Goal: Transaction & Acquisition: Purchase product/service

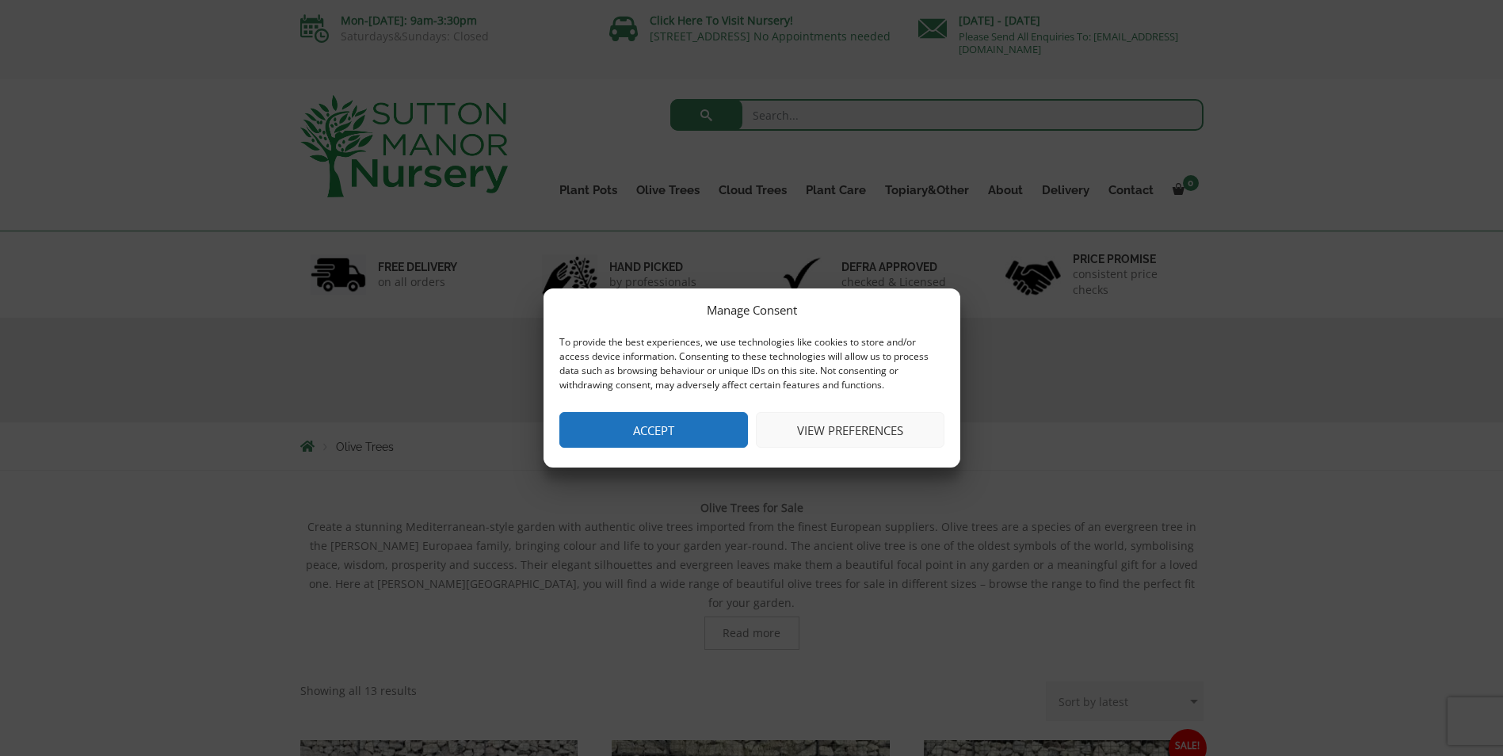
click at [859, 430] on button "View preferences" at bounding box center [850, 430] width 189 height 36
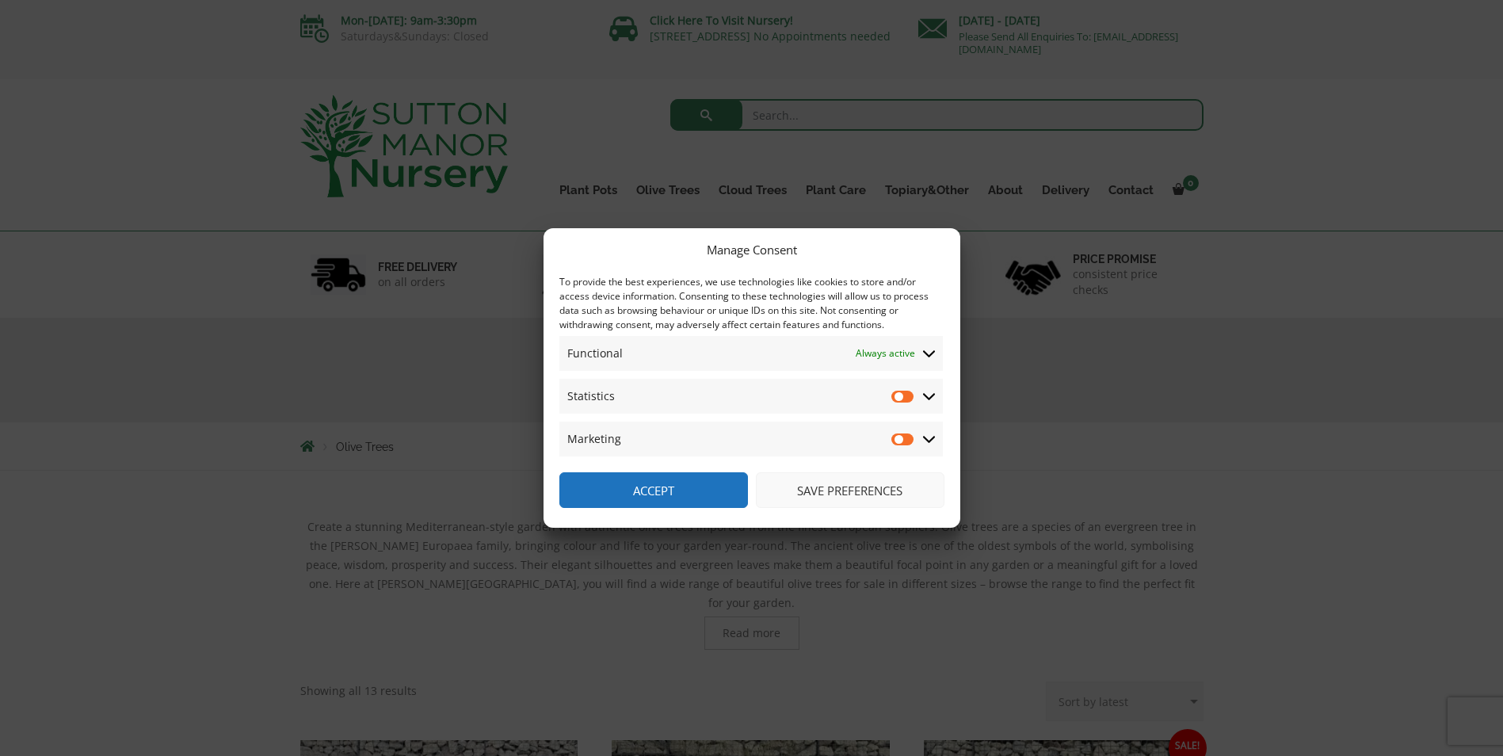
click at [852, 483] on button "Save preferences" at bounding box center [850, 490] width 189 height 36
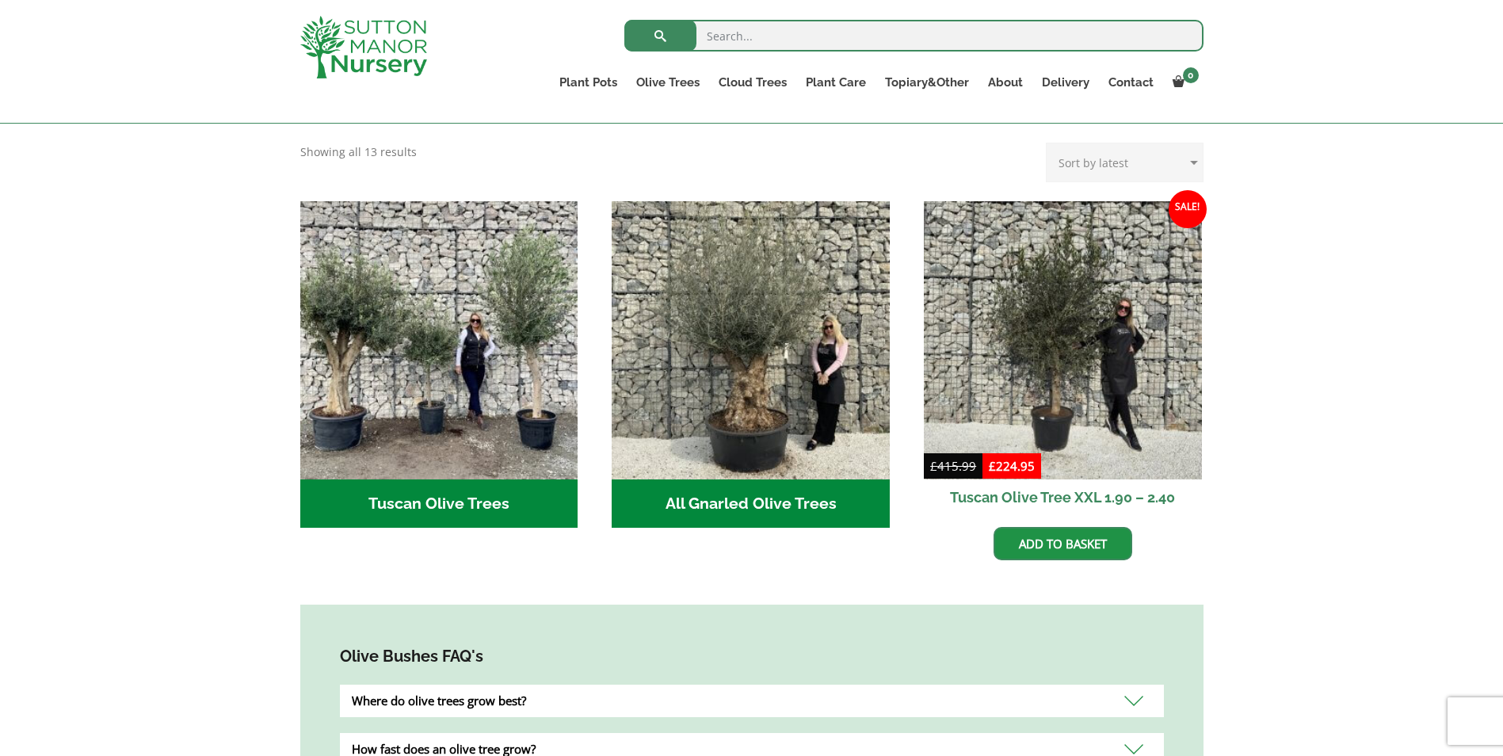
scroll to position [525, 0]
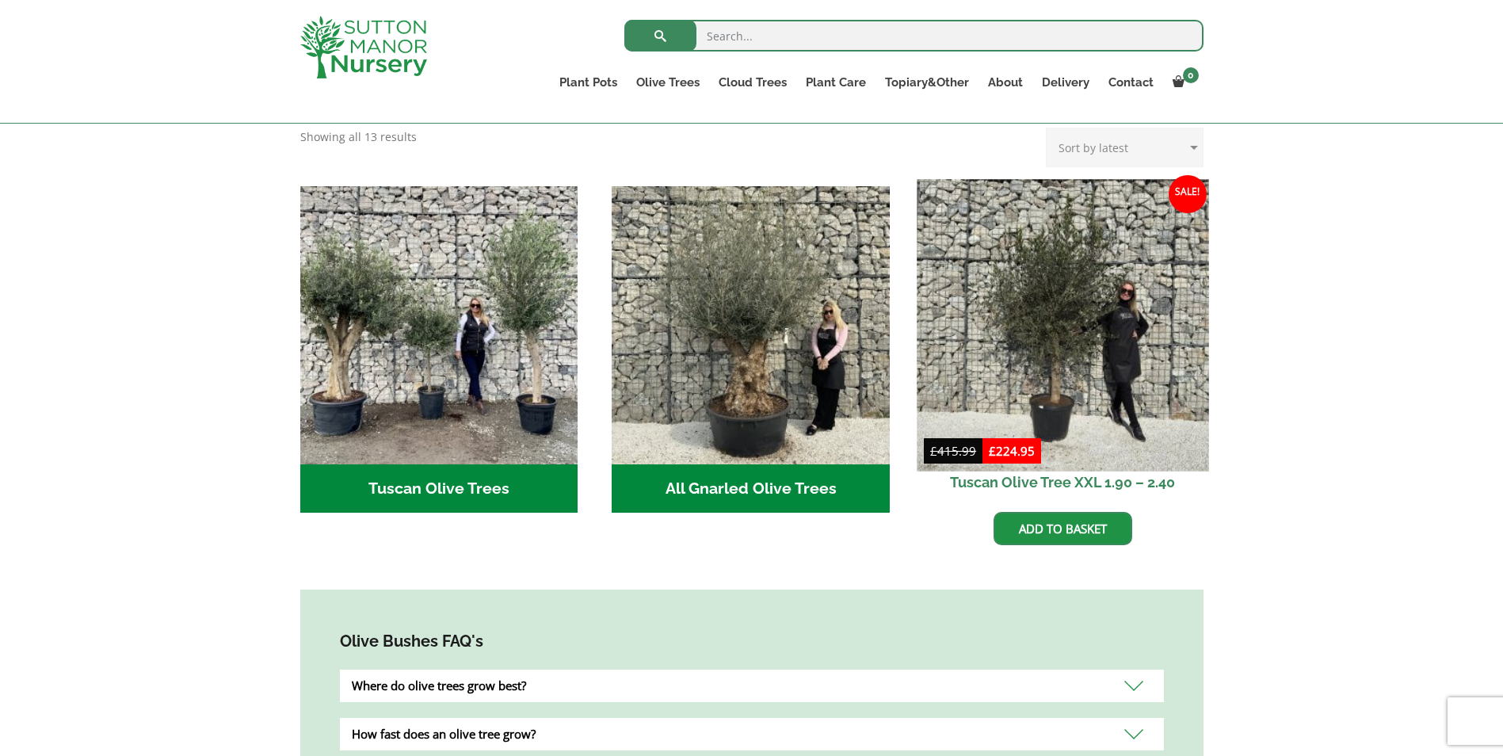
click at [1078, 442] on img at bounding box center [1063, 325] width 292 height 292
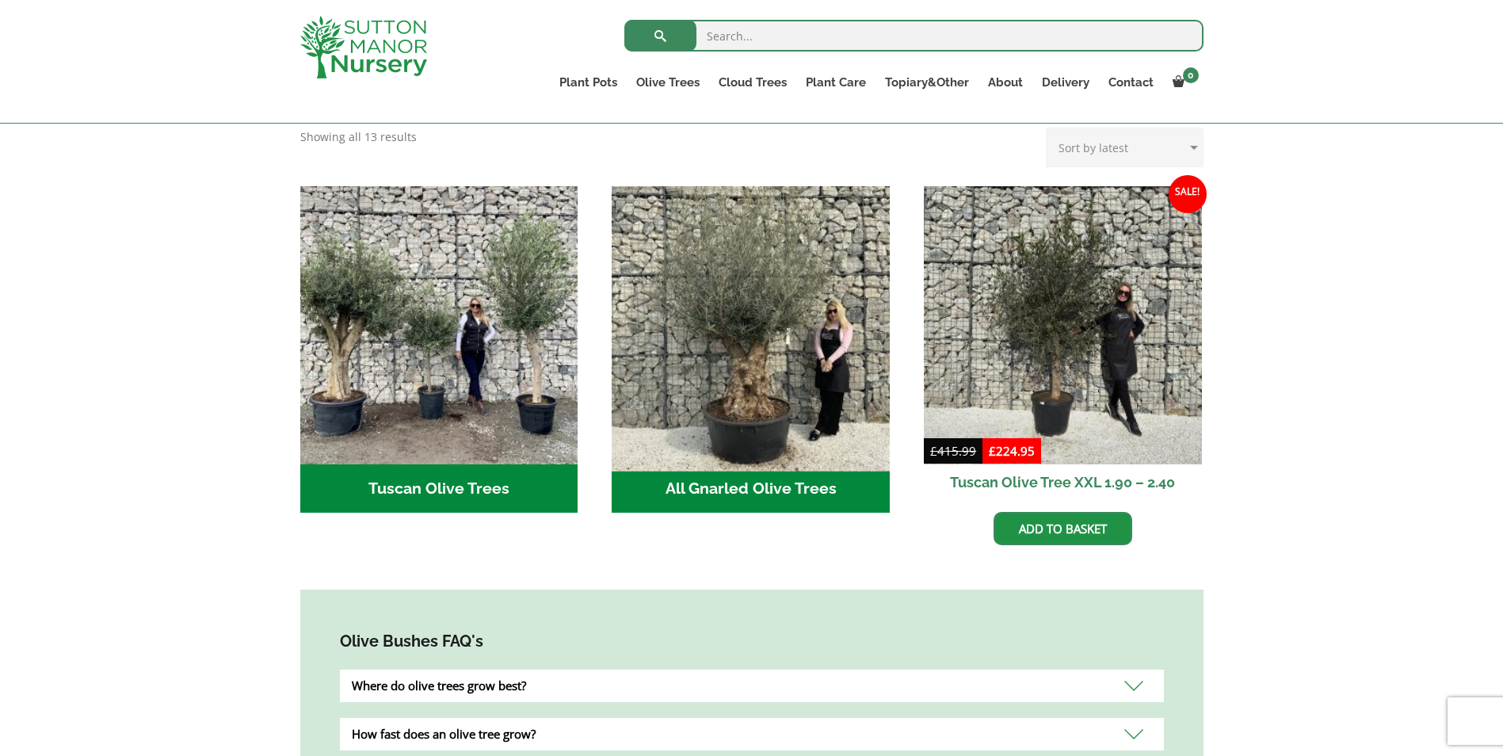
click at [740, 308] on img "Visit product category All Gnarled Olive Trees" at bounding box center [752, 325] width 292 height 292
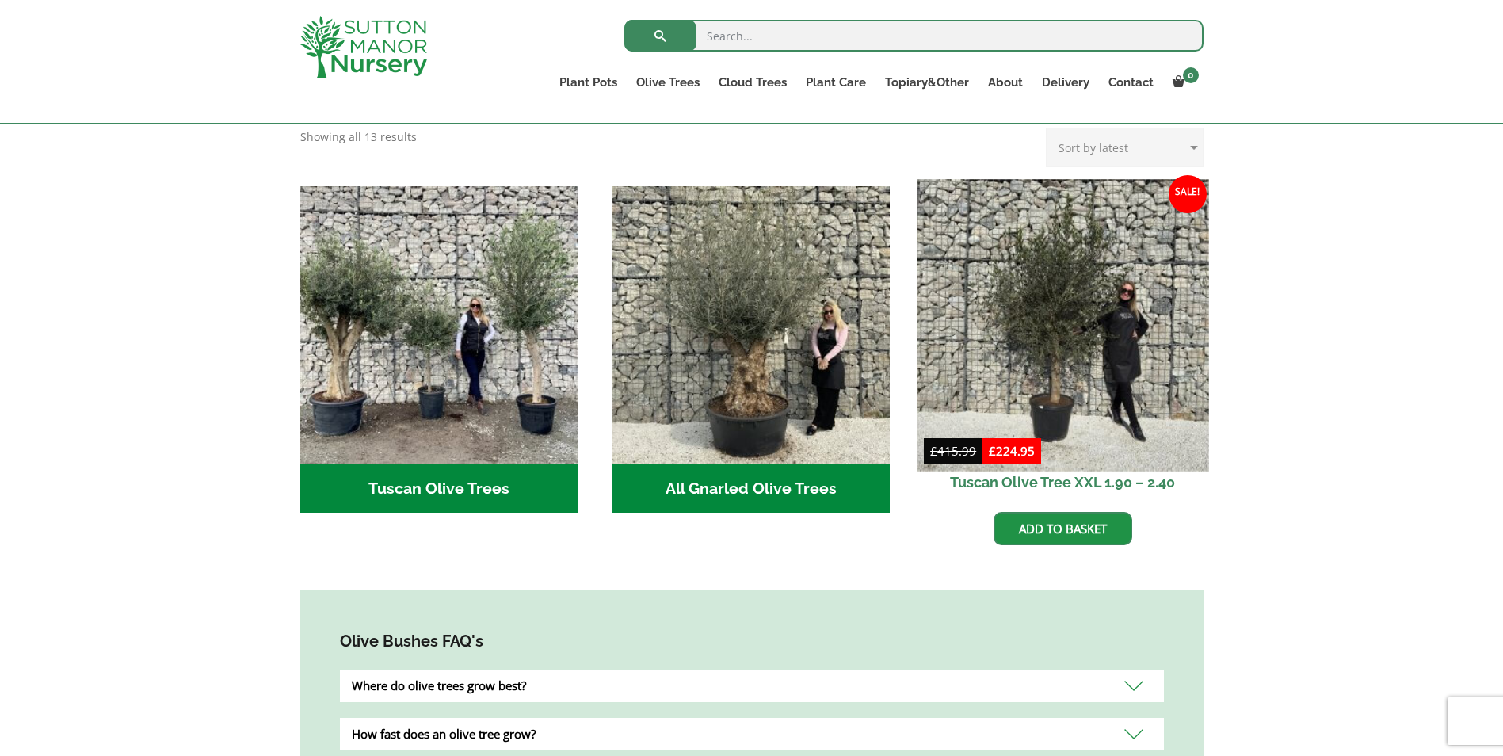
click at [1066, 380] on img at bounding box center [1063, 325] width 292 height 292
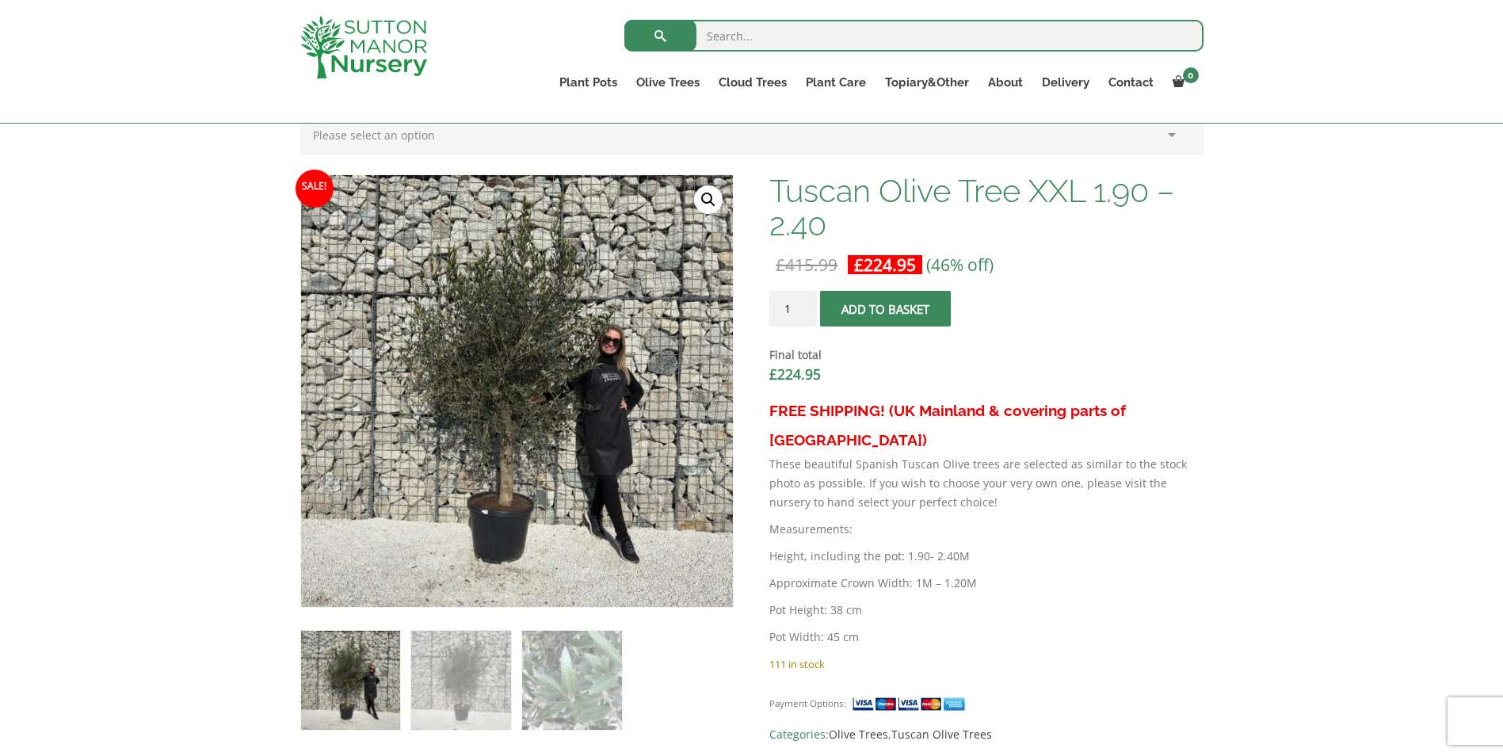
scroll to position [476, 0]
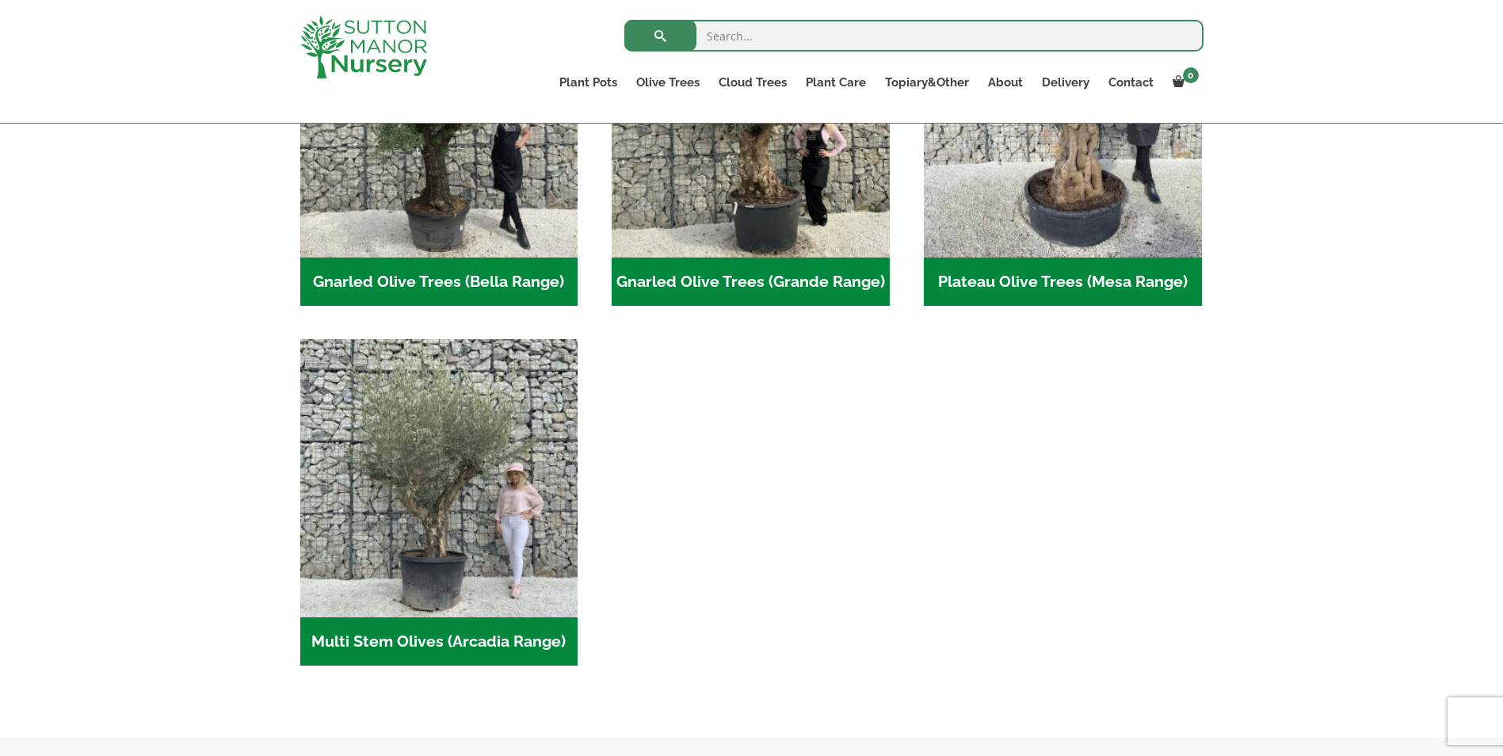
scroll to position [493, 0]
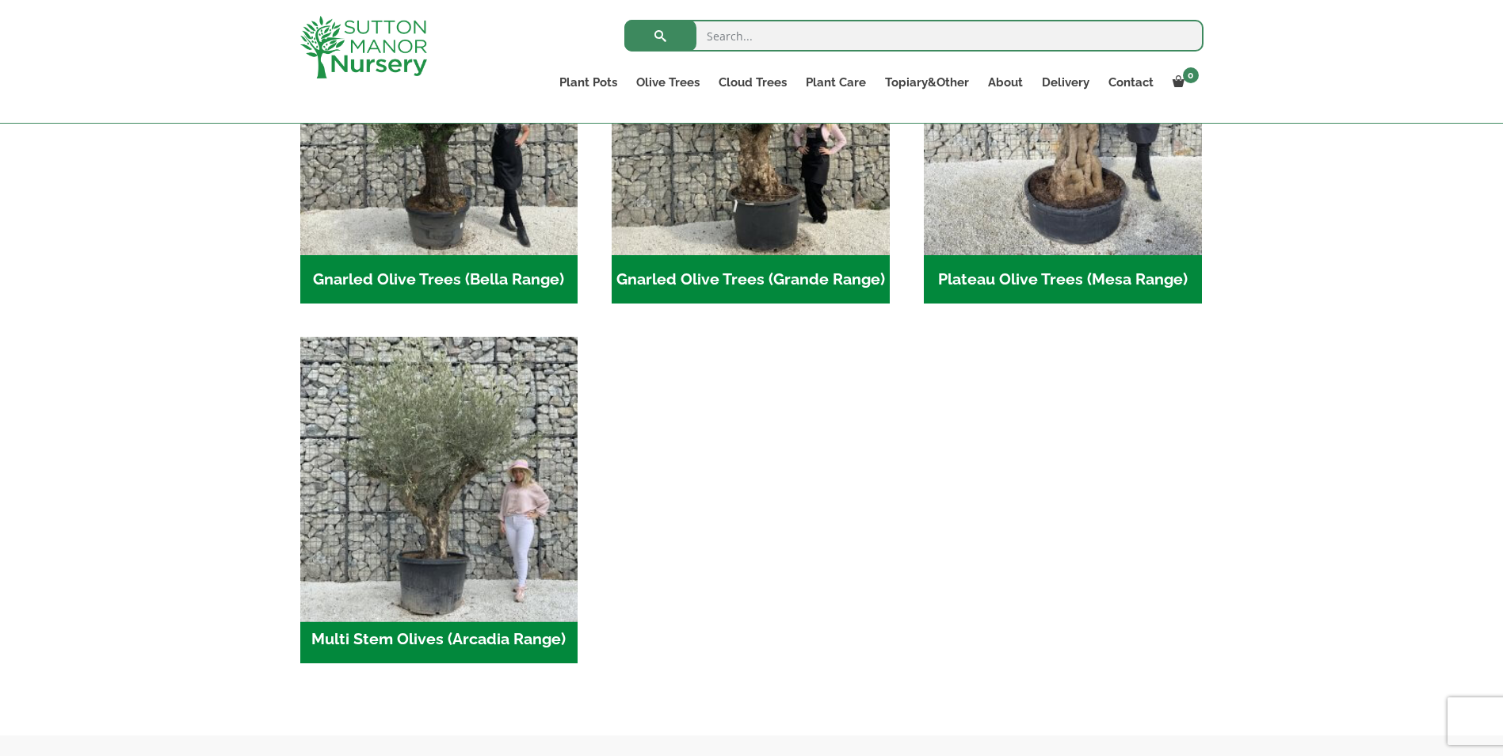
click at [423, 465] on img "Visit product category Multi Stem Olives (Arcadia Range)" at bounding box center [439, 476] width 292 height 292
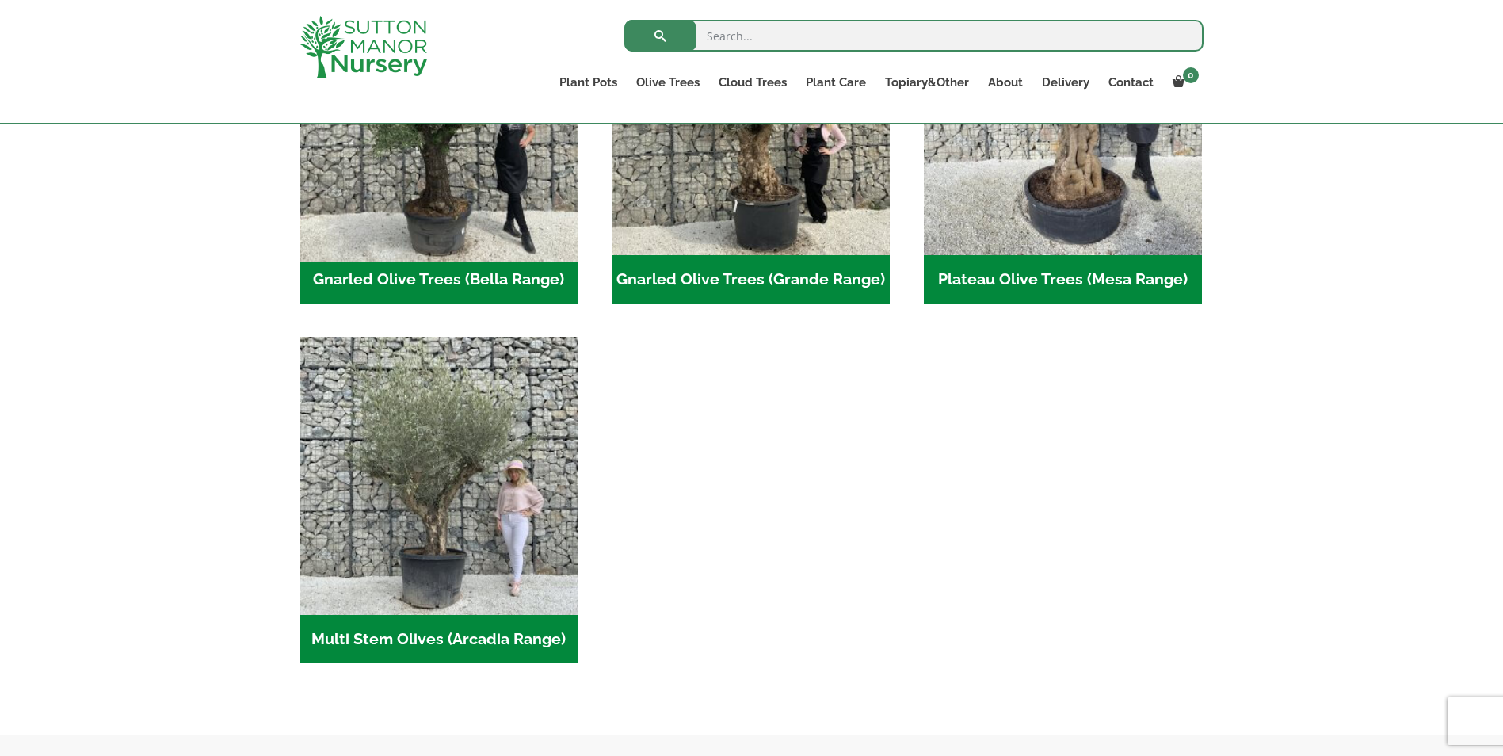
click at [449, 235] on img "Visit product category Gnarled Olive Trees (Bella Range)" at bounding box center [439, 116] width 292 height 292
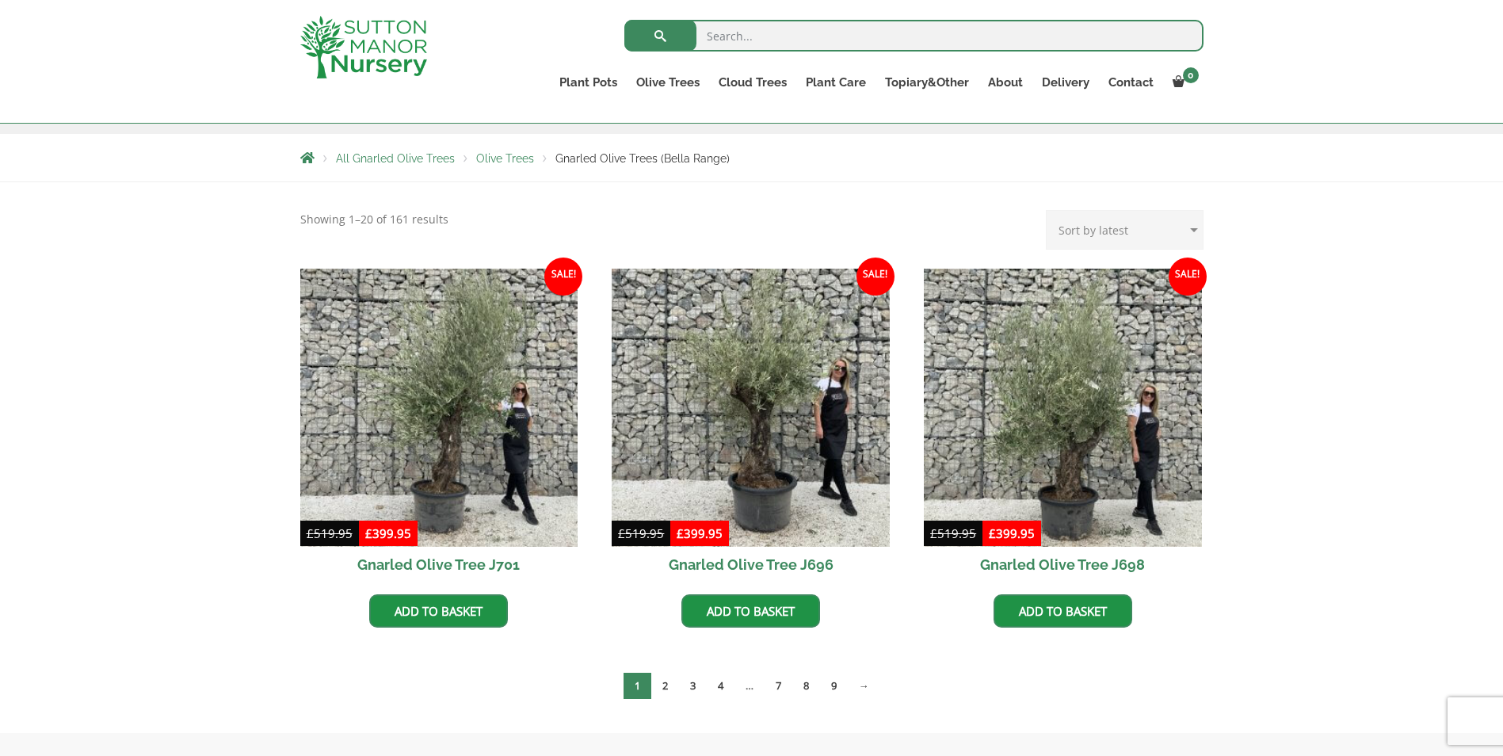
scroll to position [264, 0]
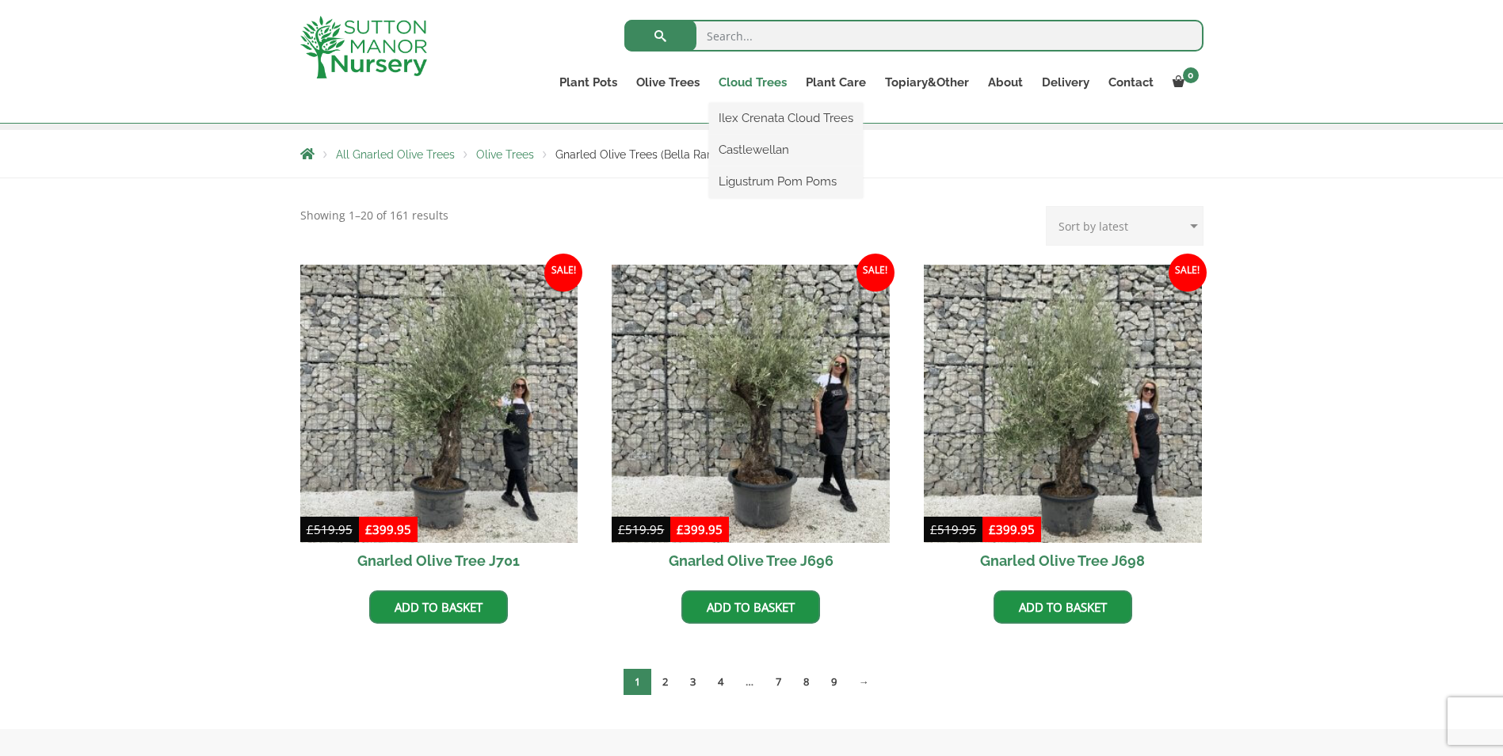
click at [748, 83] on link "Cloud Trees" at bounding box center [752, 82] width 87 height 22
click at [741, 84] on link "Cloud Trees" at bounding box center [752, 82] width 87 height 22
click at [742, 83] on link "Cloud Trees" at bounding box center [752, 82] width 87 height 22
click at [753, 117] on link "Ilex Crenata Cloud Trees" at bounding box center [786, 118] width 154 height 24
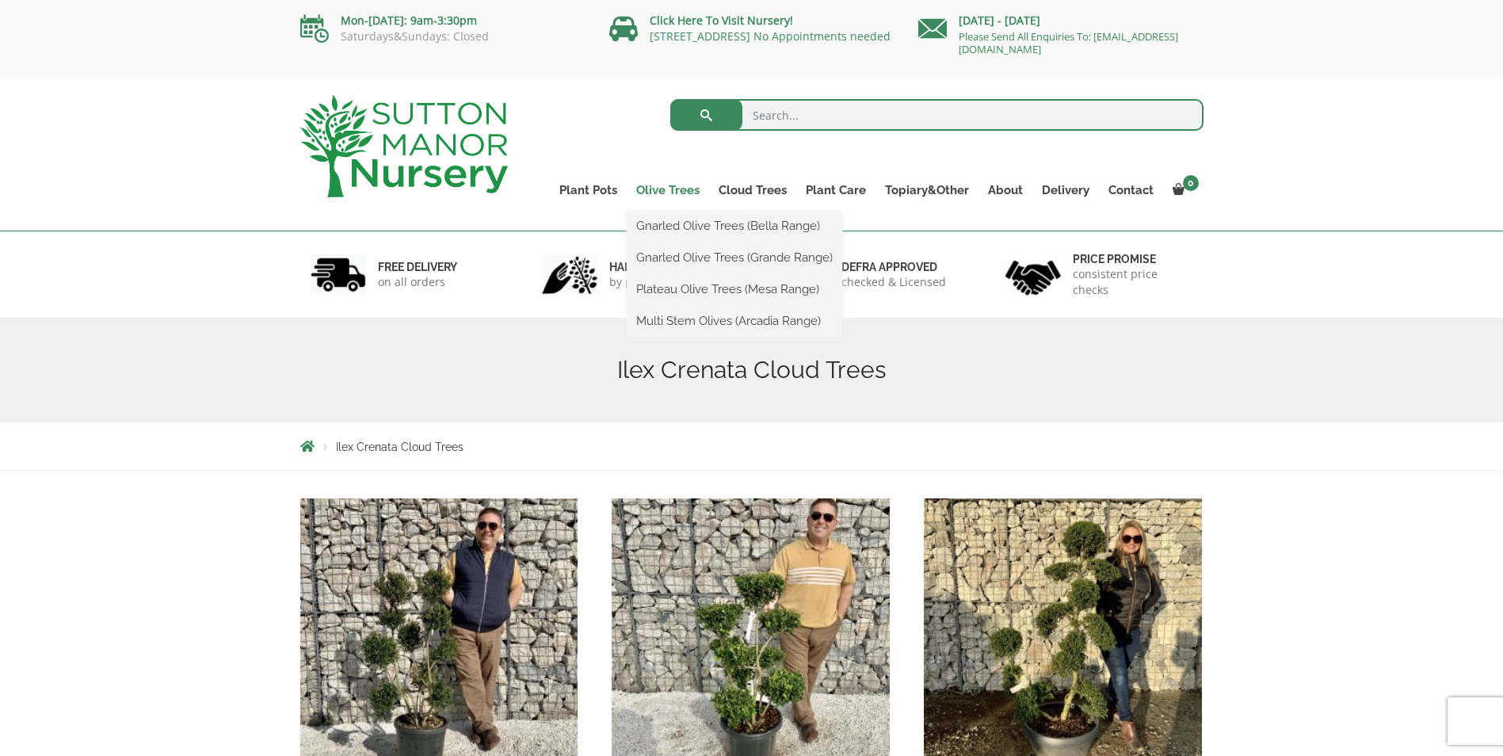
click at [648, 189] on link "Olive Trees" at bounding box center [668, 190] width 82 height 22
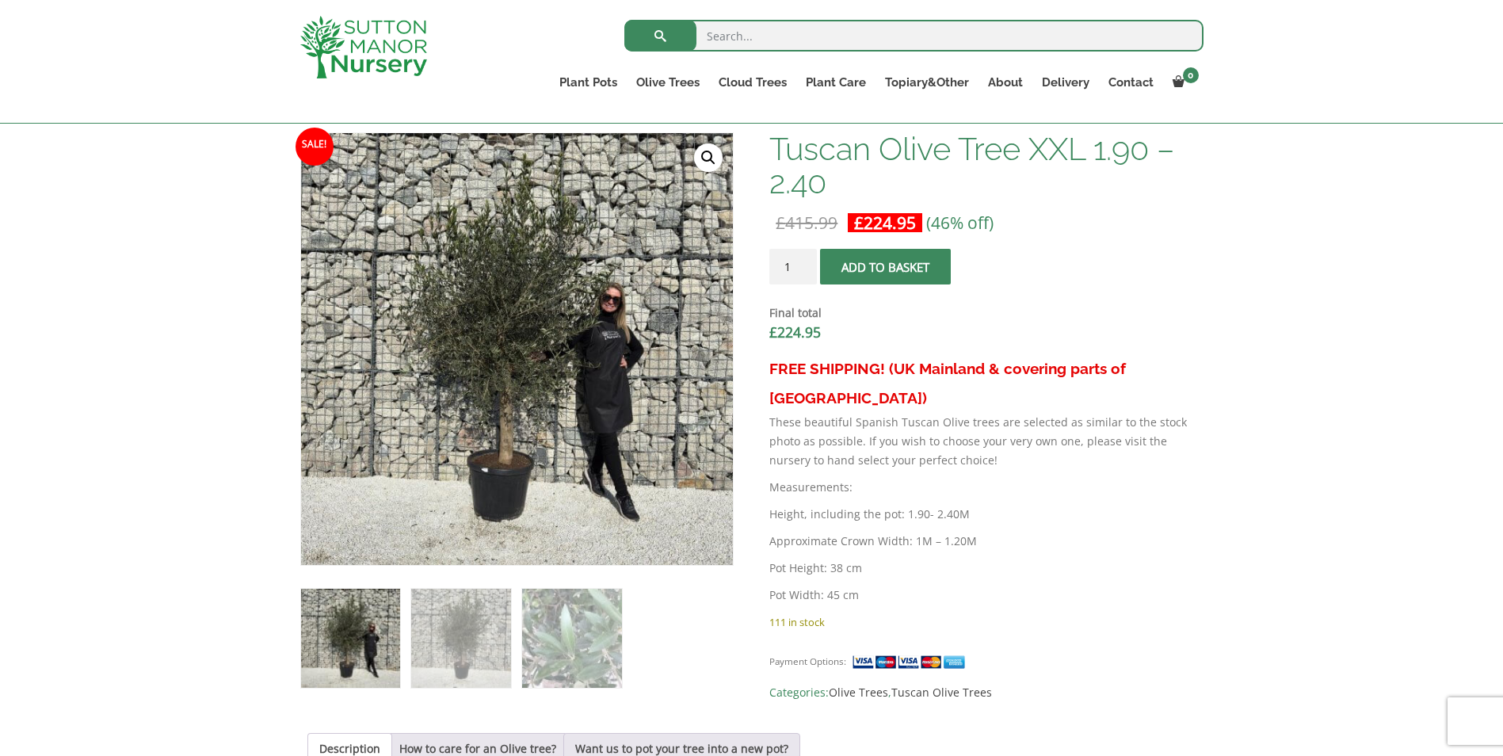
scroll to position [495, 0]
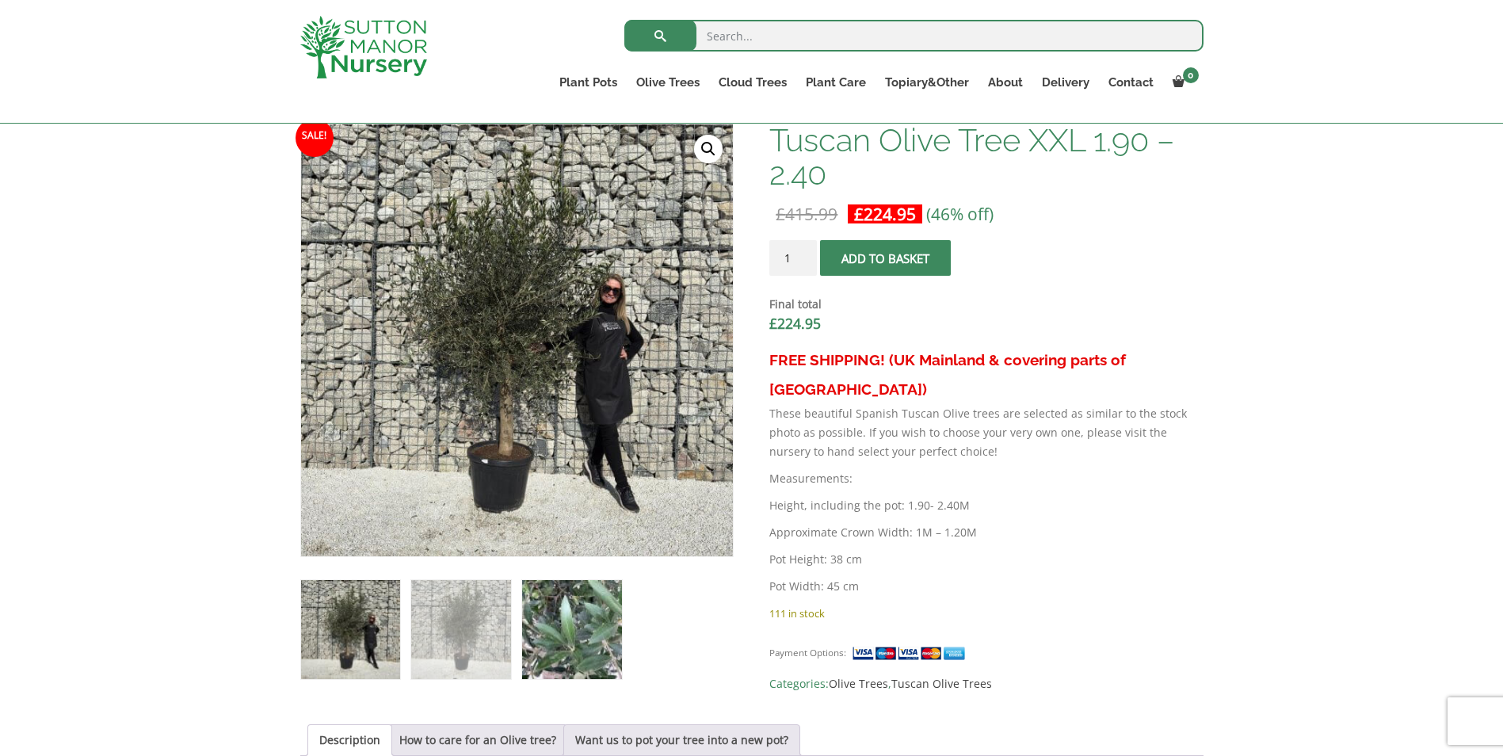
click at [575, 641] on img at bounding box center [571, 629] width 99 height 99
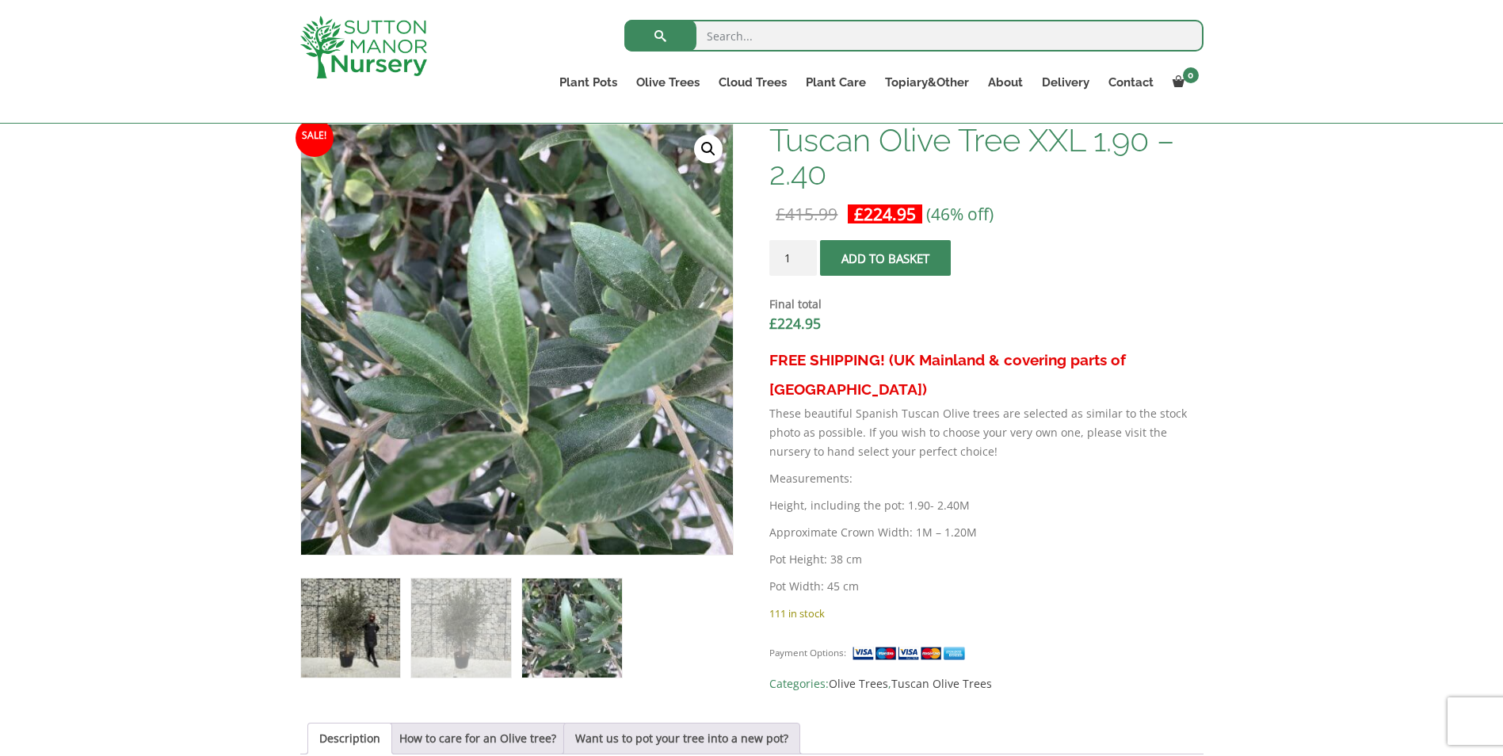
click at [342, 624] on img at bounding box center [350, 628] width 99 height 99
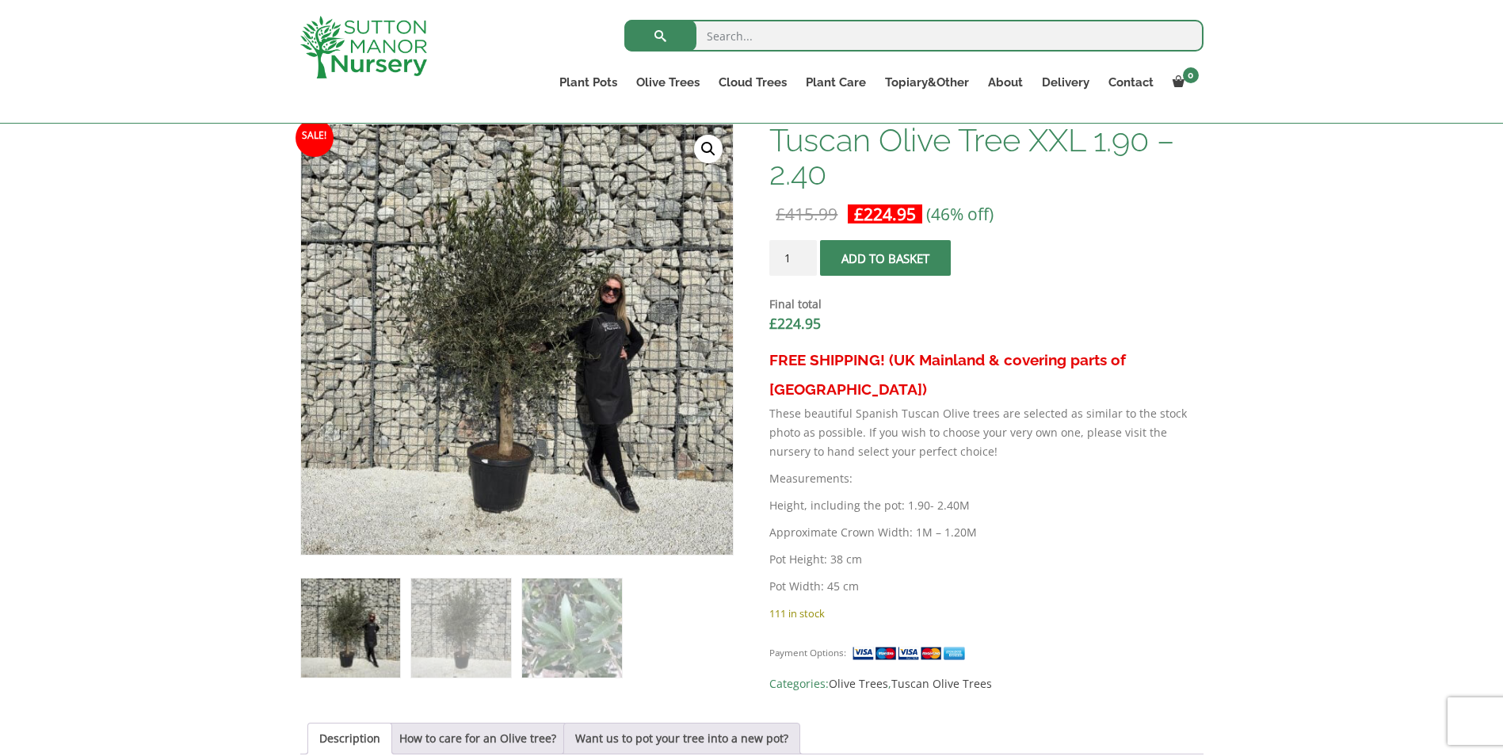
drag, startPoint x: 453, startPoint y: 640, endPoint x: 454, endPoint y: 548, distance: 91.9
click at [454, 548] on div "🔍" at bounding box center [517, 401] width 434 height 555
click at [803, 261] on input "1" at bounding box center [794, 258] width 48 height 36
click at [805, 251] on input "2" at bounding box center [794, 258] width 48 height 36
click at [805, 251] on input "6" at bounding box center [794, 258] width 48 height 36
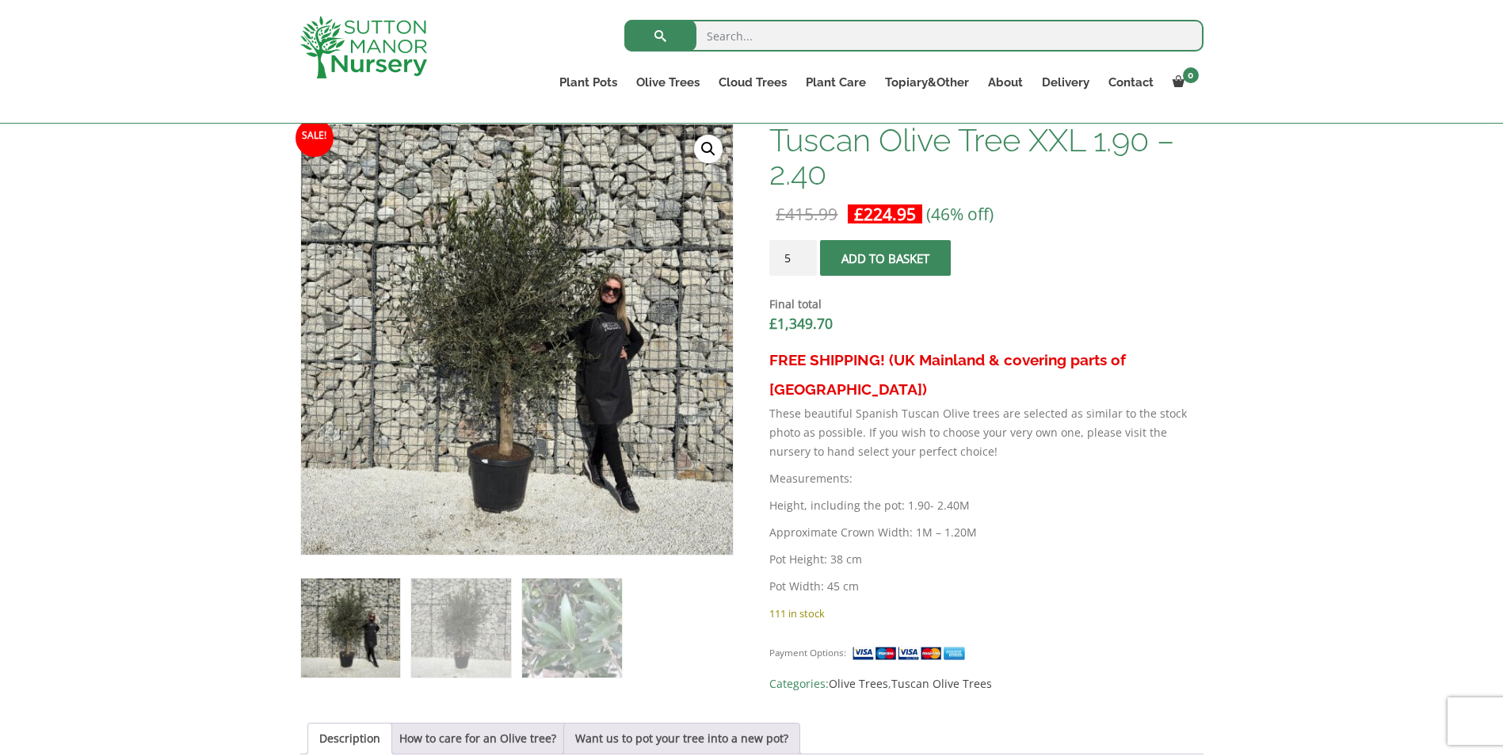
type input "5"
click at [804, 259] on input "5" at bounding box center [794, 258] width 48 height 36
click at [886, 258] on span "submit" at bounding box center [886, 258] width 0 height 0
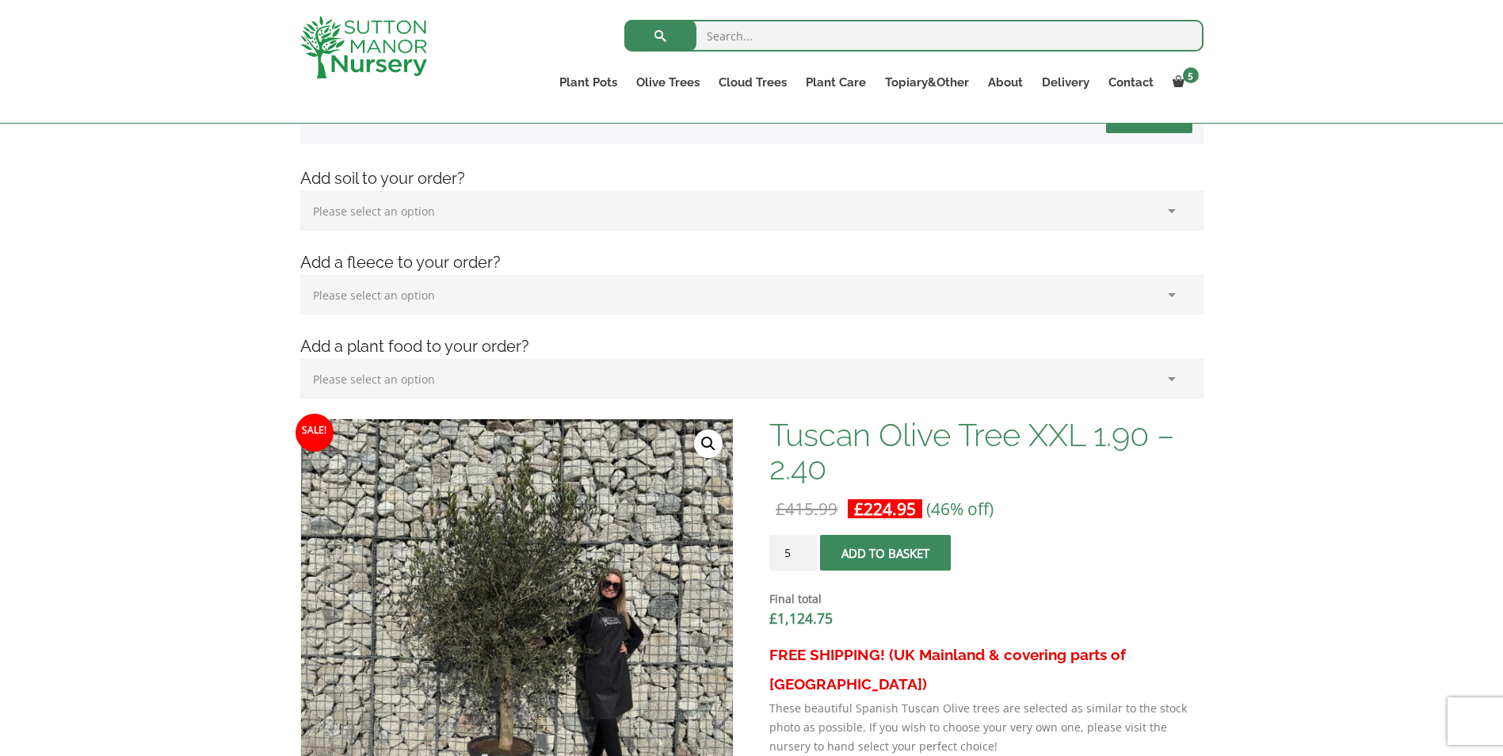
scroll to position [286, 0]
